Goal: Find specific page/section: Find specific page/section

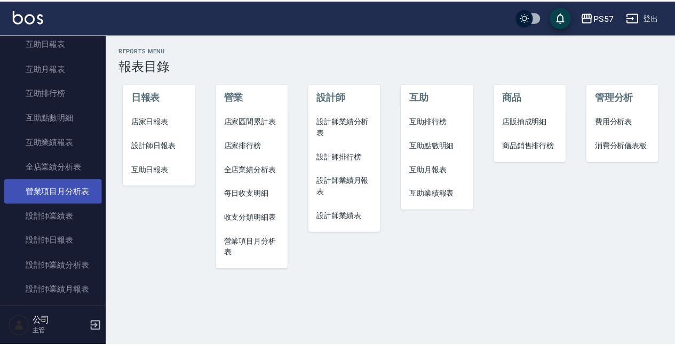
scroll to position [498, 0]
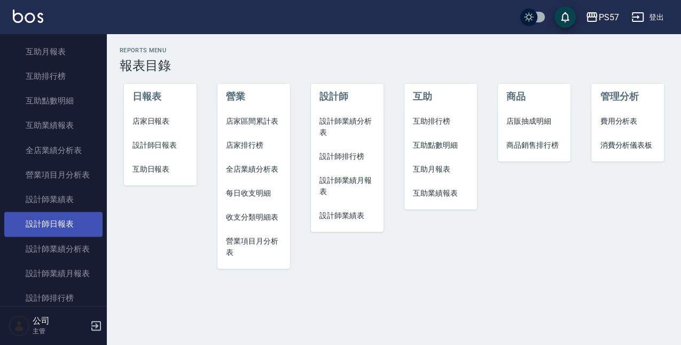
click at [68, 232] on link "設計師日報表" at bounding box center [53, 224] width 98 height 25
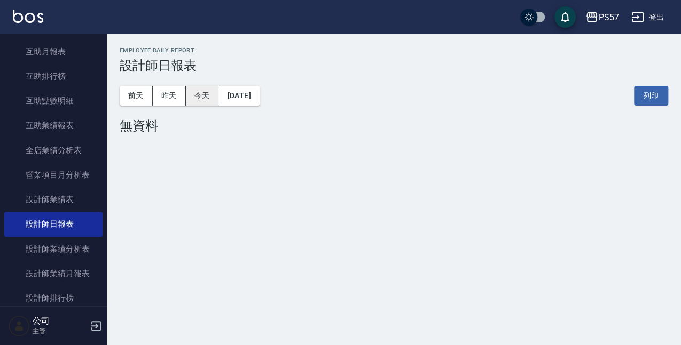
click at [204, 97] on button "今天" at bounding box center [202, 96] width 33 height 20
click at [174, 98] on button "昨天" at bounding box center [169, 96] width 33 height 20
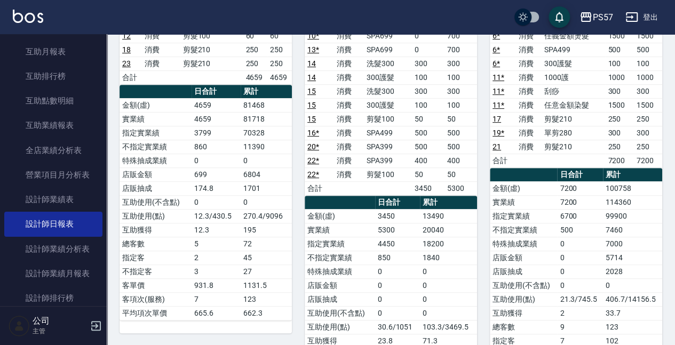
scroll to position [213, 0]
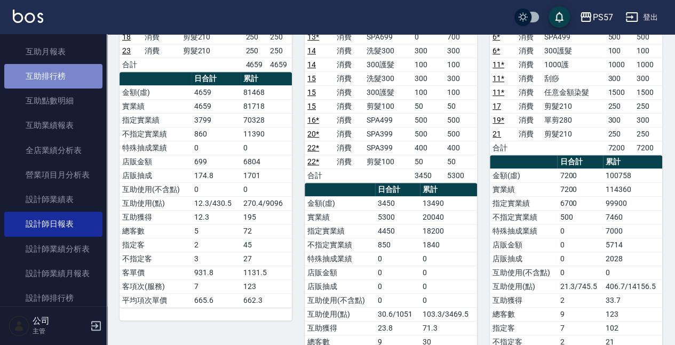
click at [72, 79] on link "互助排行榜" at bounding box center [53, 76] width 98 height 25
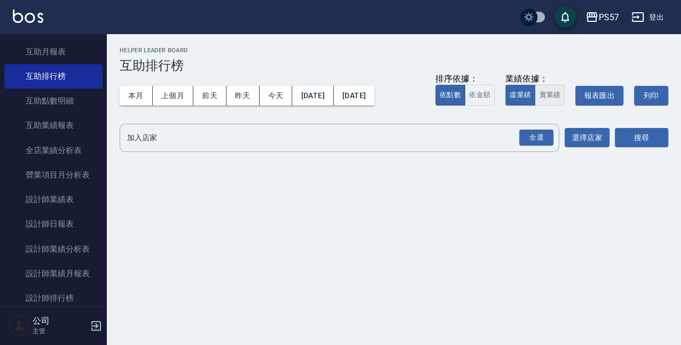
click at [545, 95] on button "實業績" at bounding box center [549, 95] width 30 height 21
click at [527, 143] on div "全選" at bounding box center [536, 138] width 34 height 17
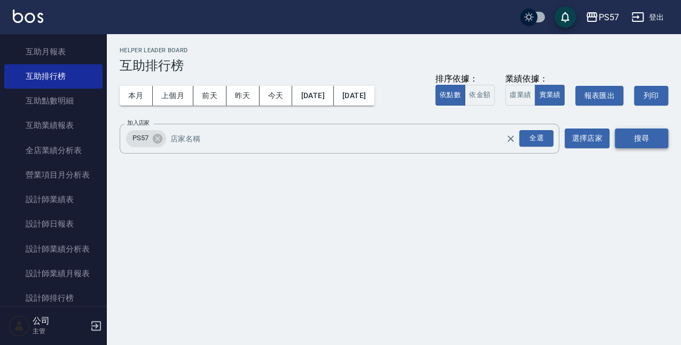
click at [638, 131] on button "搜尋" at bounding box center [640, 139] width 53 height 20
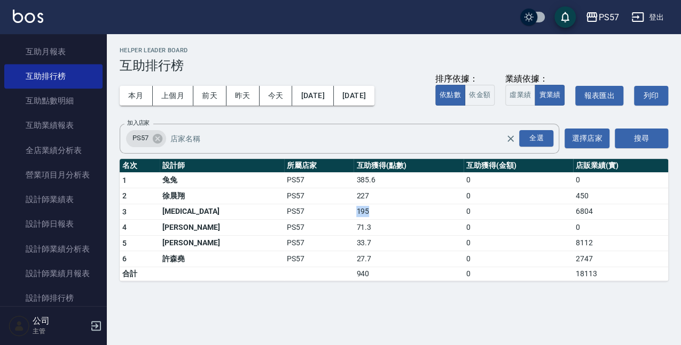
drag, startPoint x: 309, startPoint y: 213, endPoint x: 330, endPoint y: 215, distance: 21.4
click at [353, 215] on td "195" at bounding box center [407, 212] width 109 height 16
click at [353, 208] on td "195" at bounding box center [407, 212] width 109 height 16
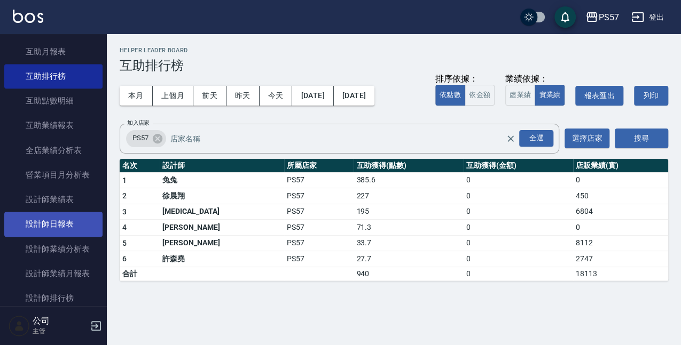
click at [66, 227] on link "設計師日報表" at bounding box center [53, 224] width 98 height 25
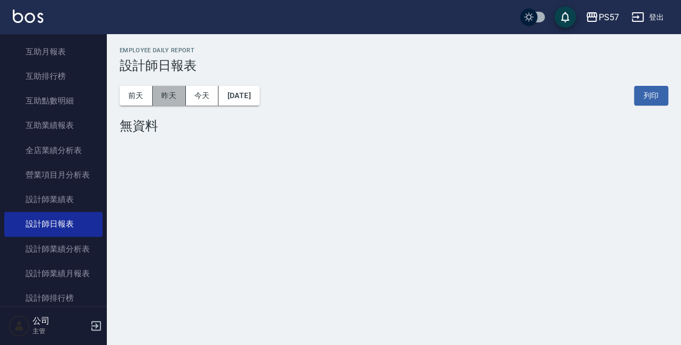
click at [171, 95] on button "昨天" at bounding box center [169, 96] width 33 height 20
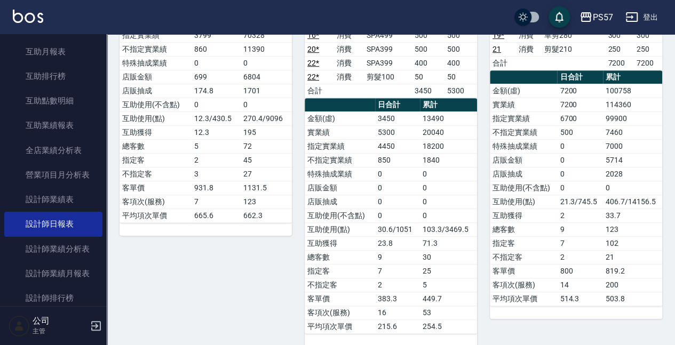
scroll to position [306, 0]
